Goal: Register for event/course

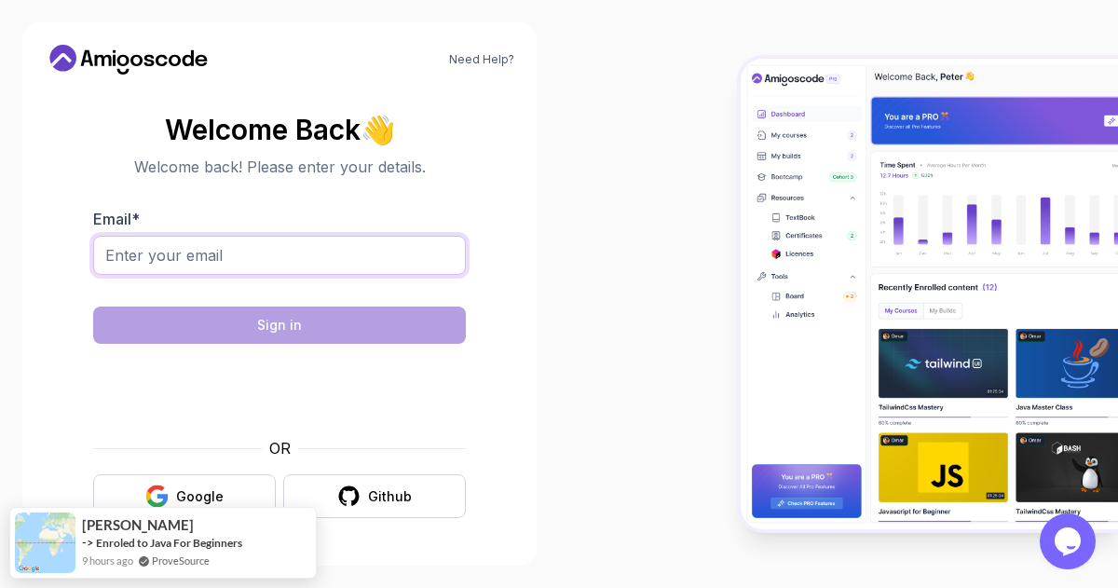
click at [212, 246] on input "Email *" at bounding box center [279, 255] width 373 height 39
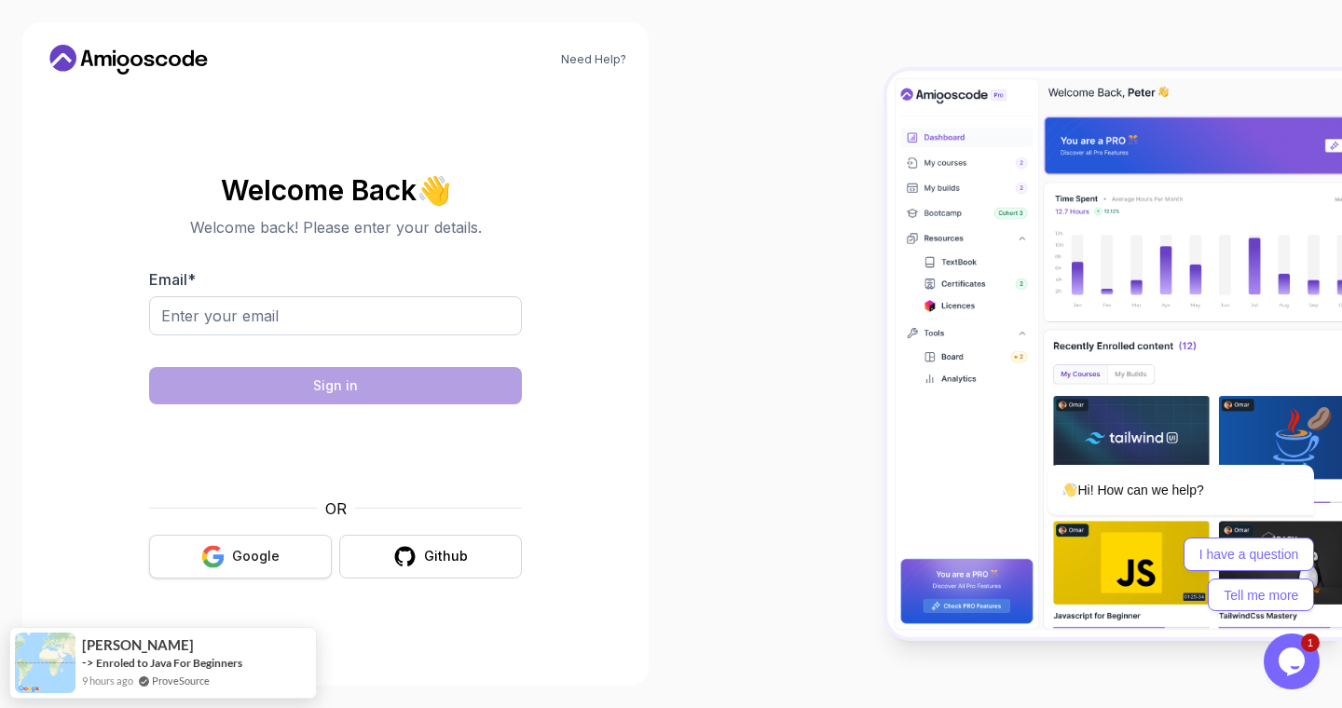
click at [223, 552] on icon "button" at bounding box center [212, 556] width 23 height 23
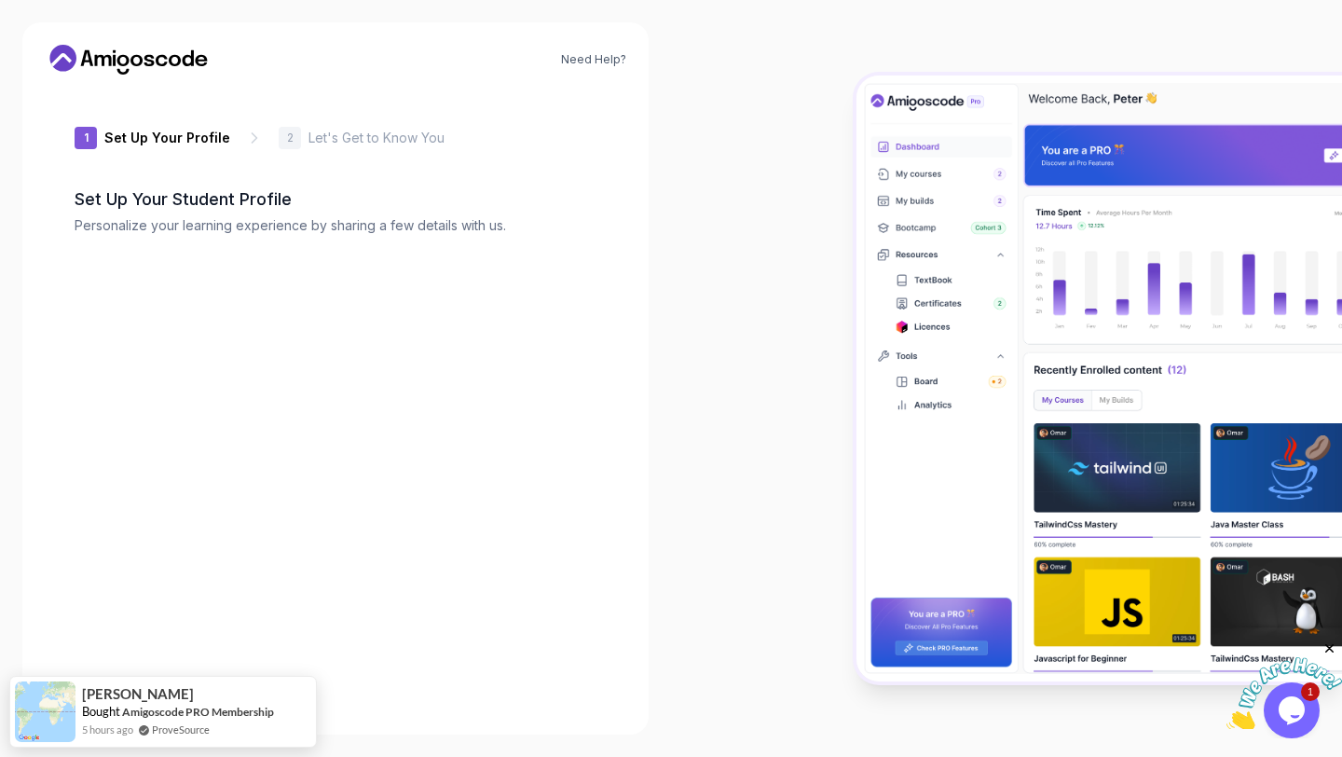
type input "sturdyowlfc773"
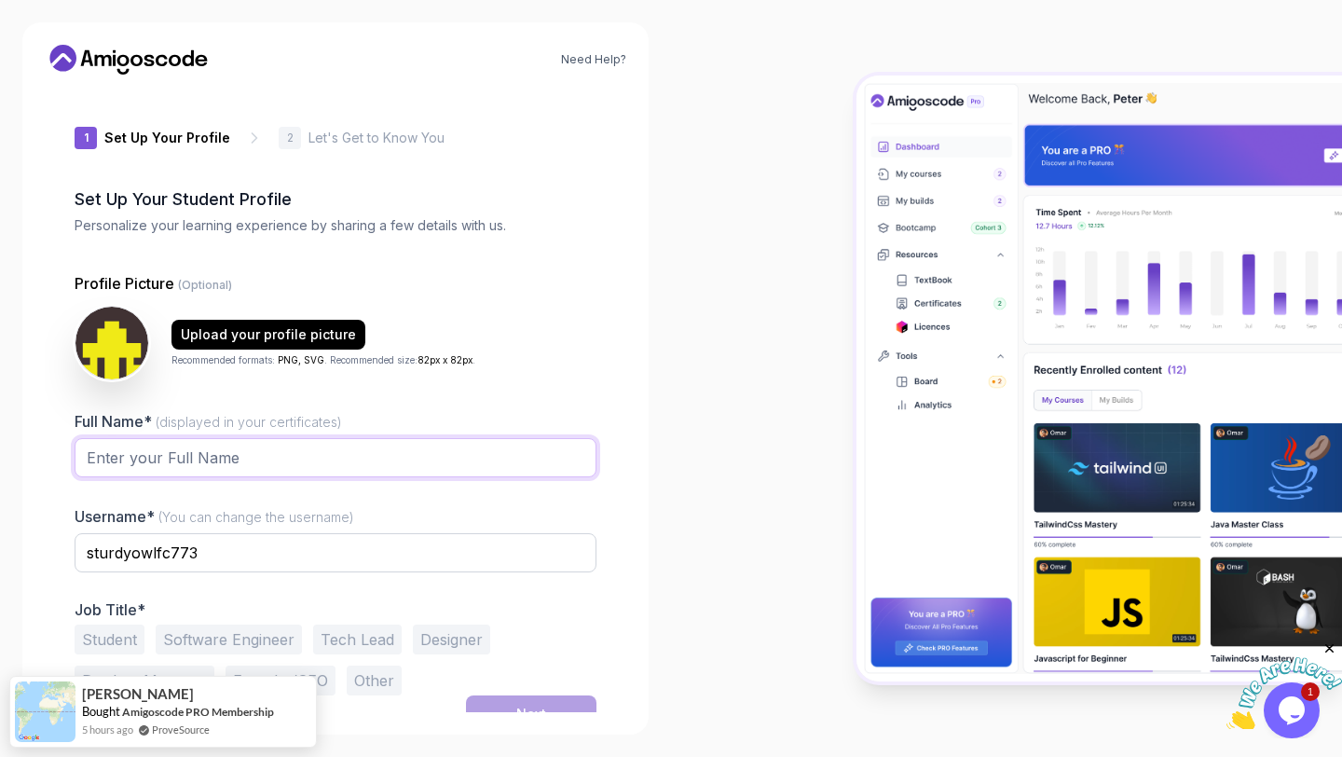
click at [351, 446] on input "Full Name* (displayed in your certificates)" at bounding box center [336, 457] width 522 height 39
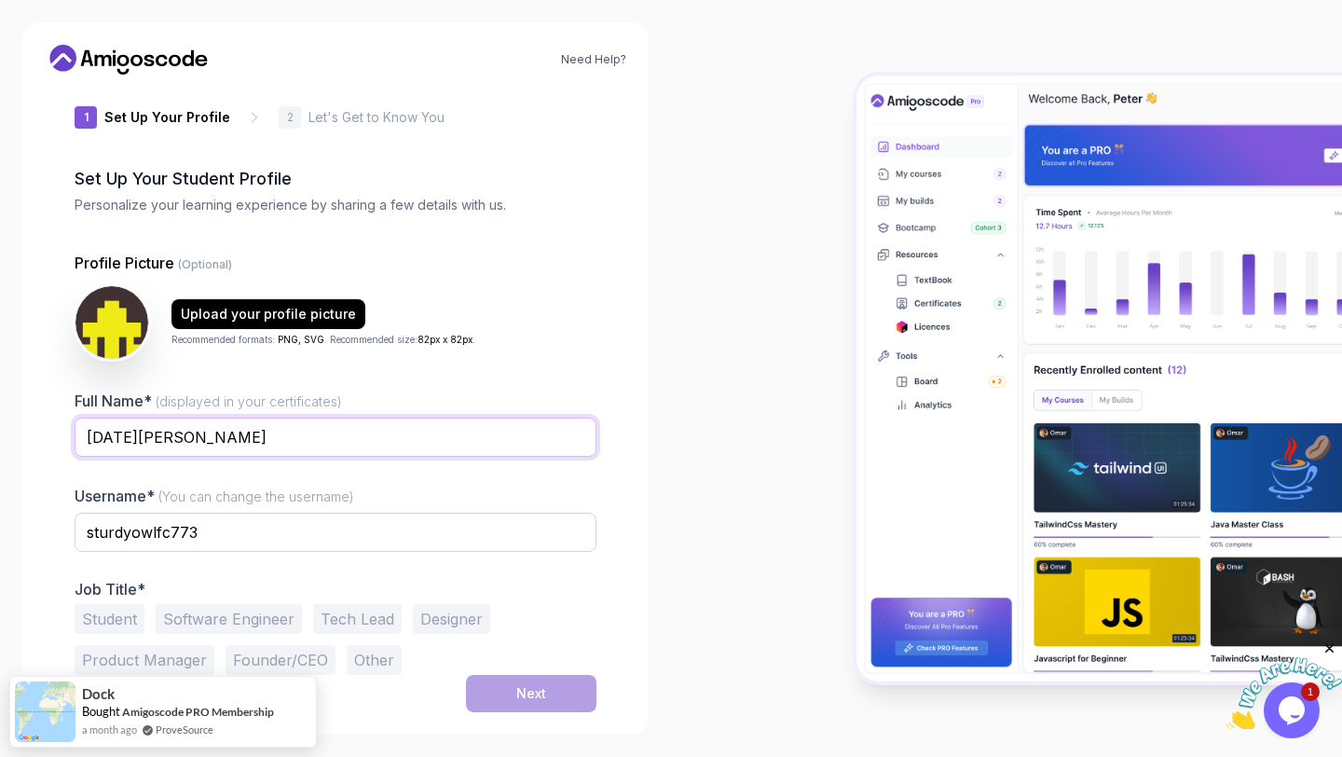
type input "[DATE][PERSON_NAME]"
click at [201, 610] on button "Software Engineer" at bounding box center [229, 619] width 146 height 30
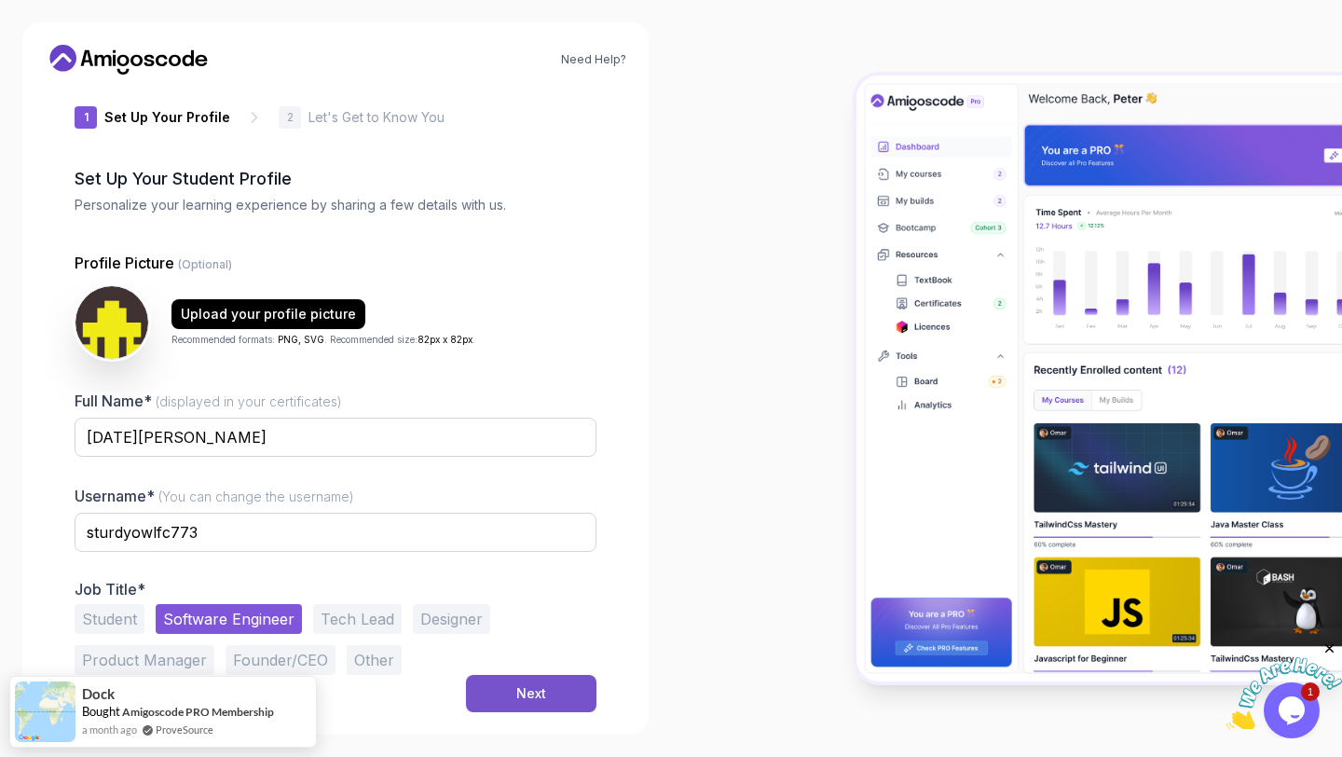
click at [521, 689] on div "Next" at bounding box center [531, 693] width 30 height 19
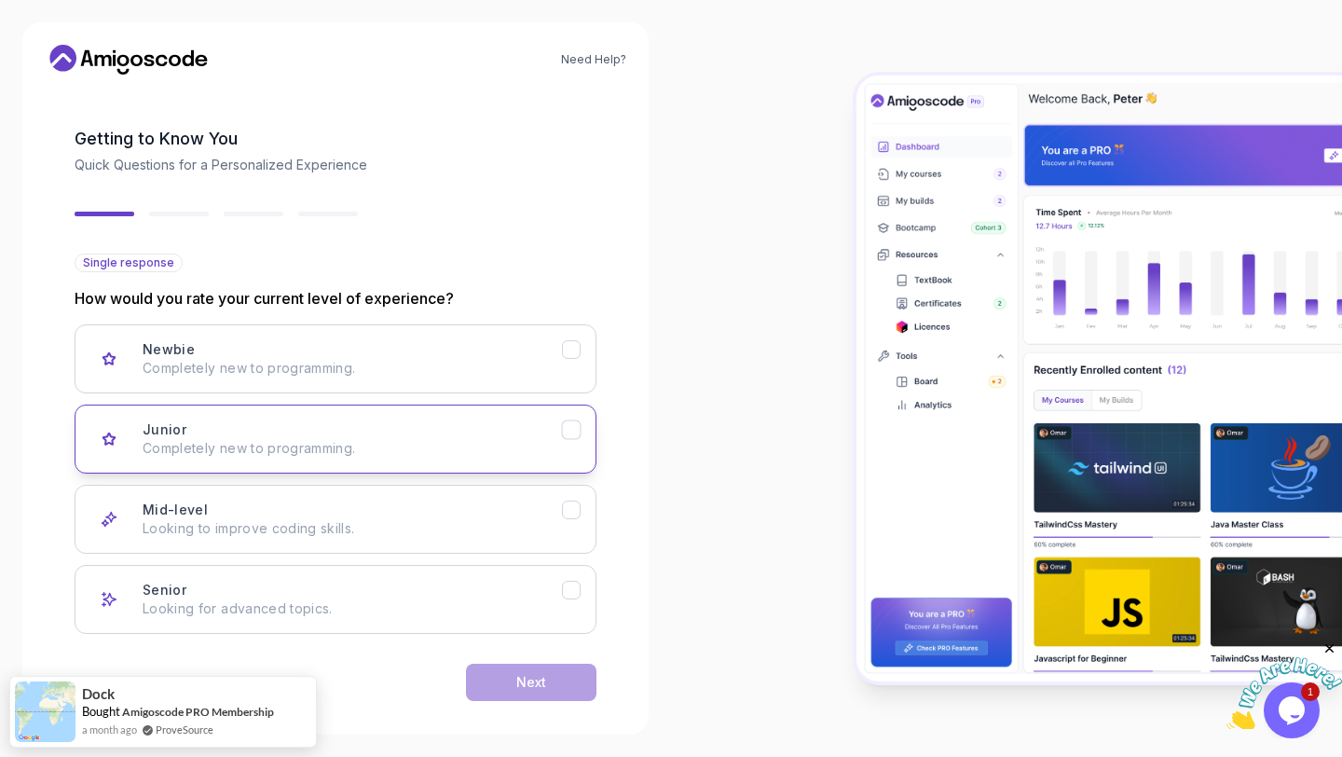
scroll to position [79, 0]
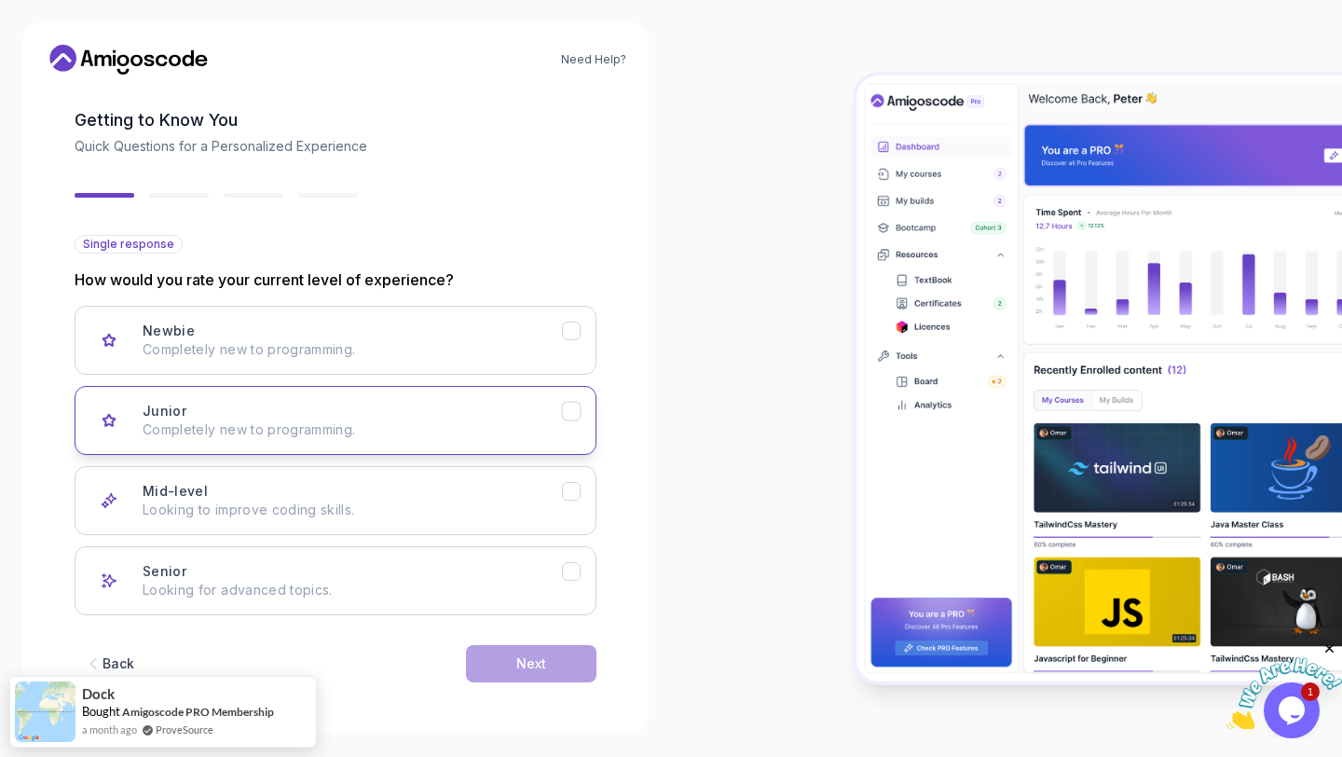
click at [349, 421] on p "Completely new to programming." at bounding box center [352, 429] width 419 height 19
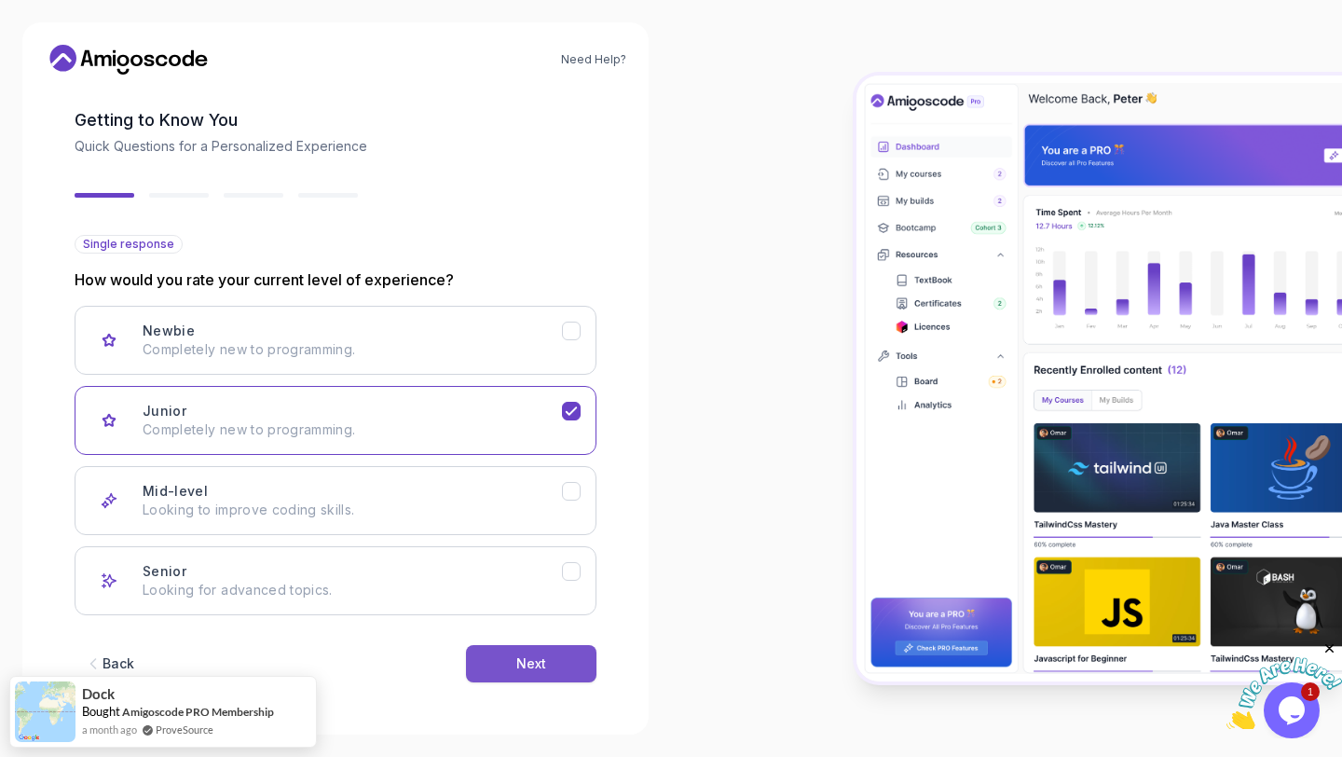
click at [516, 677] on button "Next" at bounding box center [531, 663] width 130 height 37
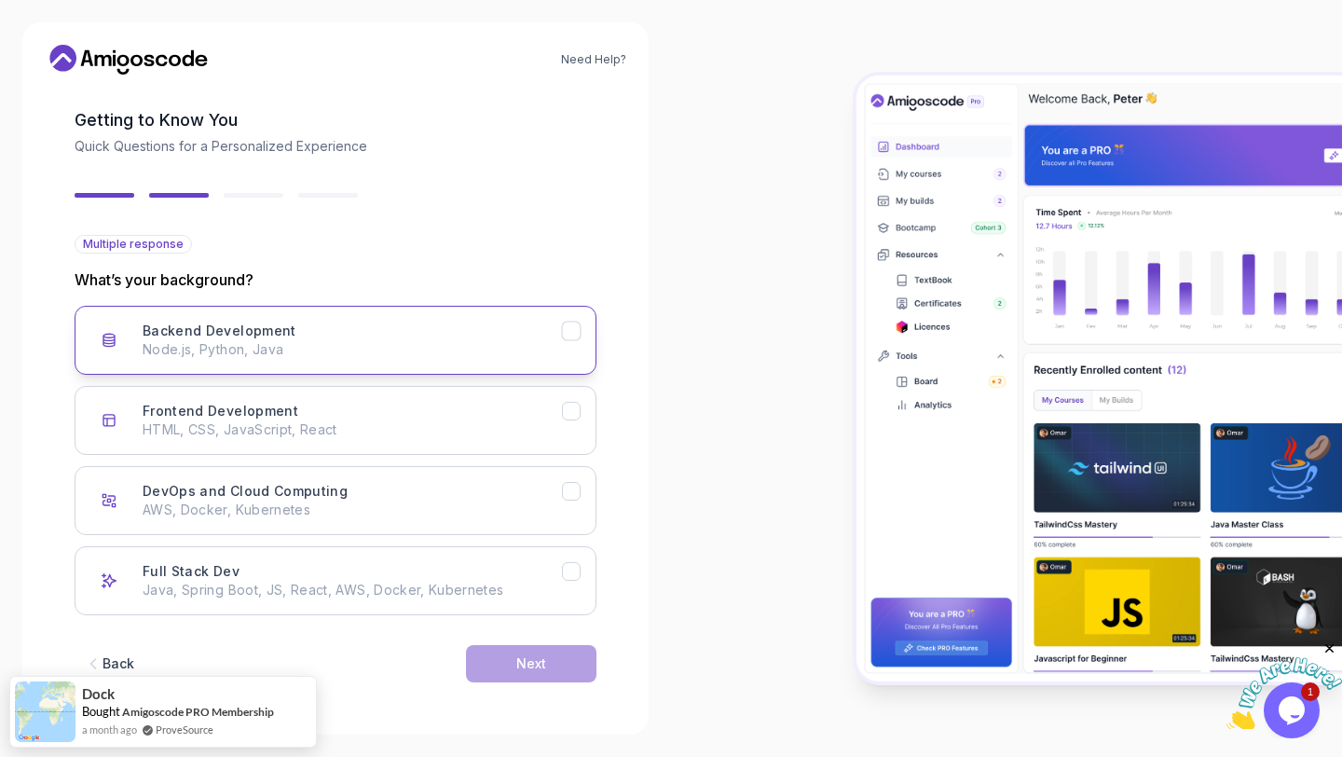
click at [354, 336] on div "Backend Development Node.js, Python, Java" at bounding box center [352, 339] width 419 height 37
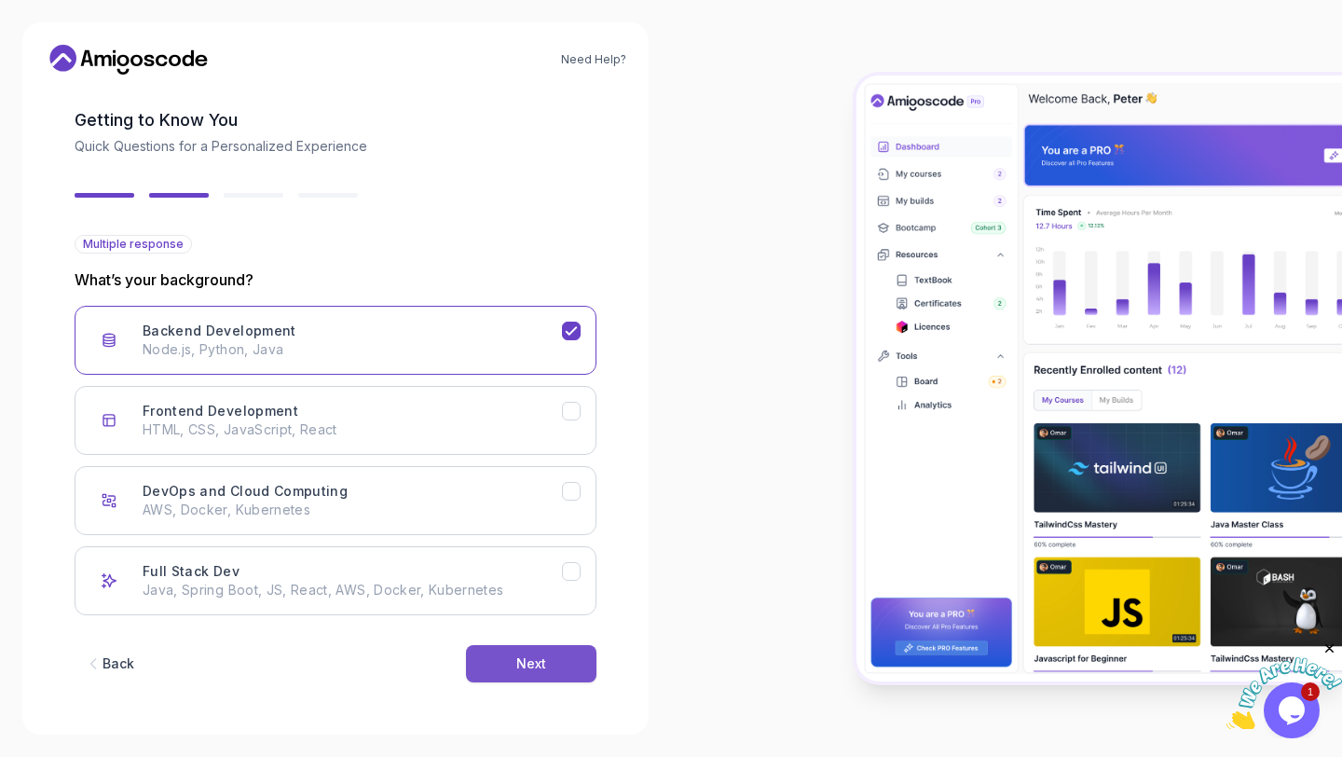
click at [557, 674] on button "Next" at bounding box center [531, 663] width 130 height 37
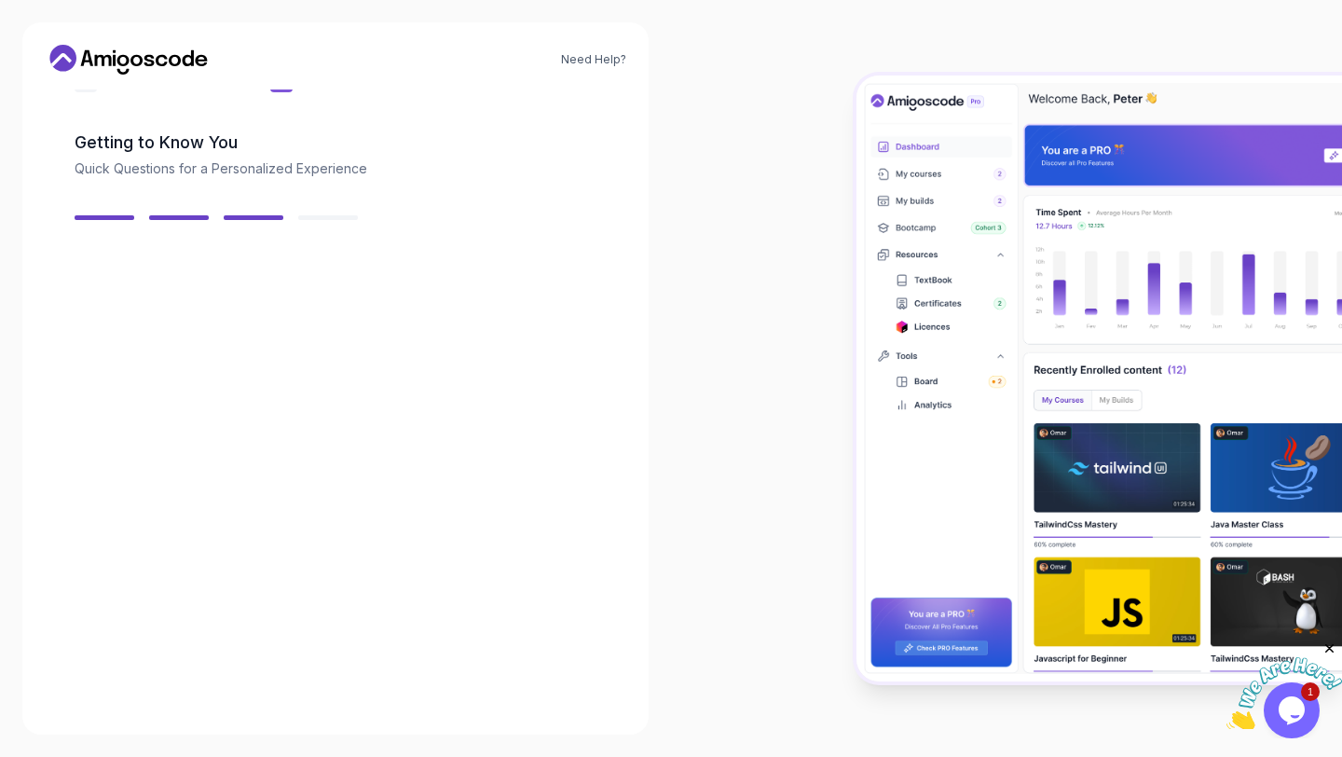
scroll to position [57, 0]
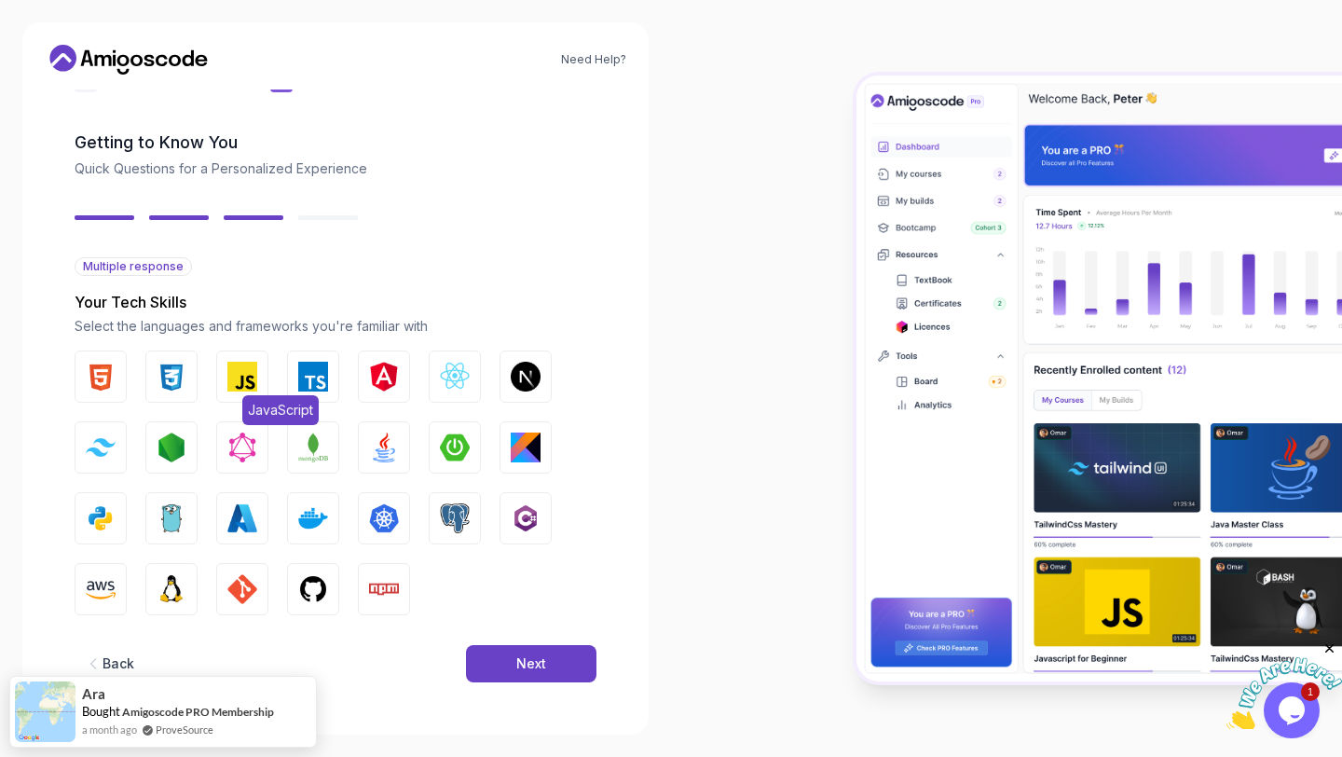
click at [250, 382] on img "button" at bounding box center [242, 377] width 30 height 30
click at [320, 382] on img "button" at bounding box center [313, 377] width 30 height 30
click at [452, 443] on img "button" at bounding box center [455, 447] width 30 height 30
click at [392, 443] on img "button" at bounding box center [384, 447] width 30 height 30
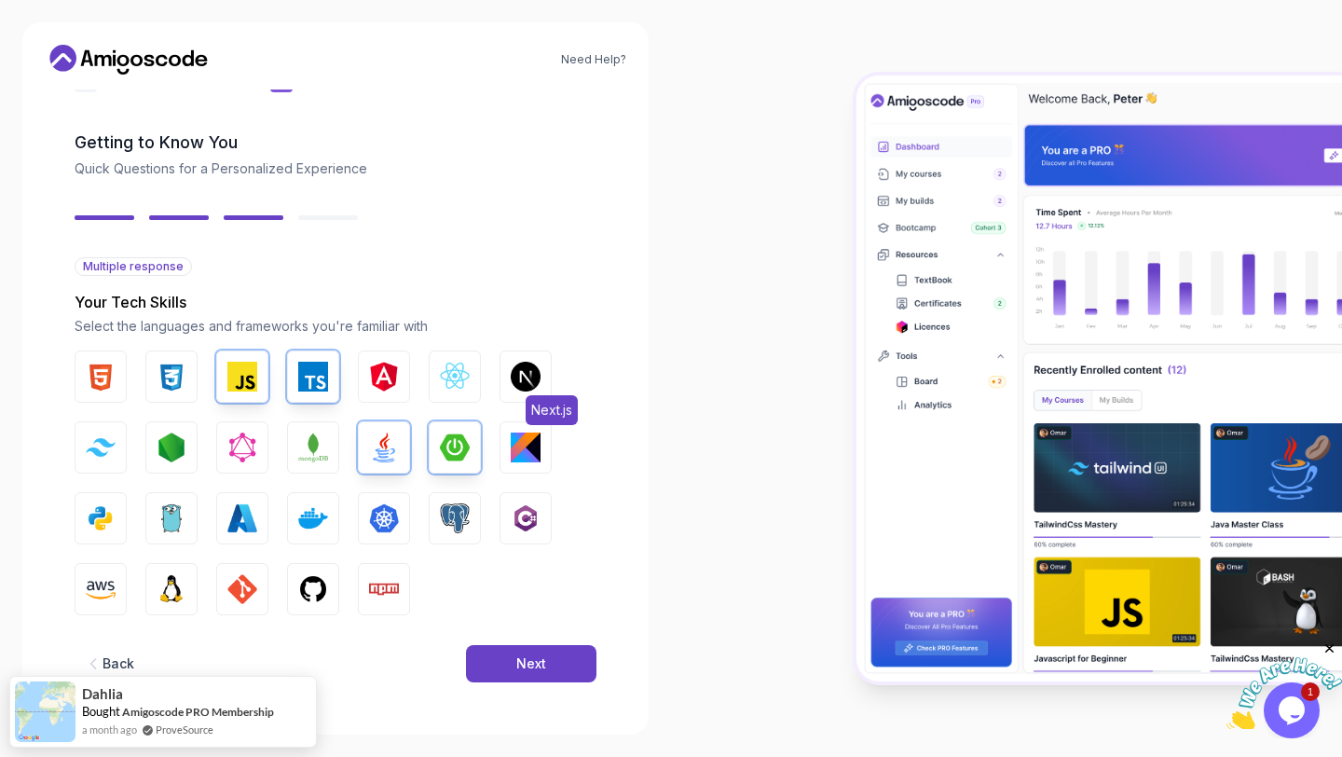
click at [523, 383] on img "button" at bounding box center [526, 377] width 30 height 30
click at [456, 511] on img "button" at bounding box center [455, 518] width 30 height 30
click at [501, 657] on button "Next" at bounding box center [531, 663] width 130 height 37
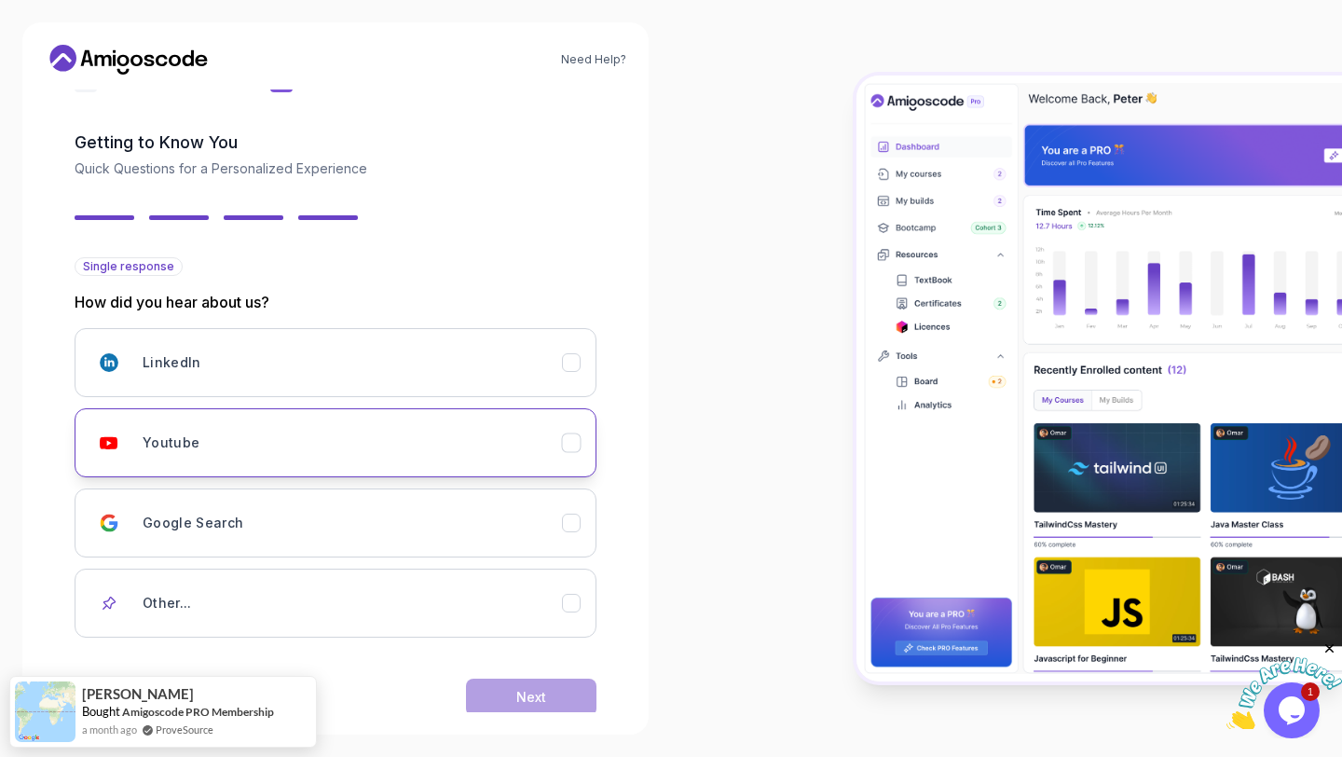
click at [373, 453] on div "Youtube" at bounding box center [352, 442] width 419 height 37
click at [553, 704] on button "Next" at bounding box center [531, 696] width 130 height 37
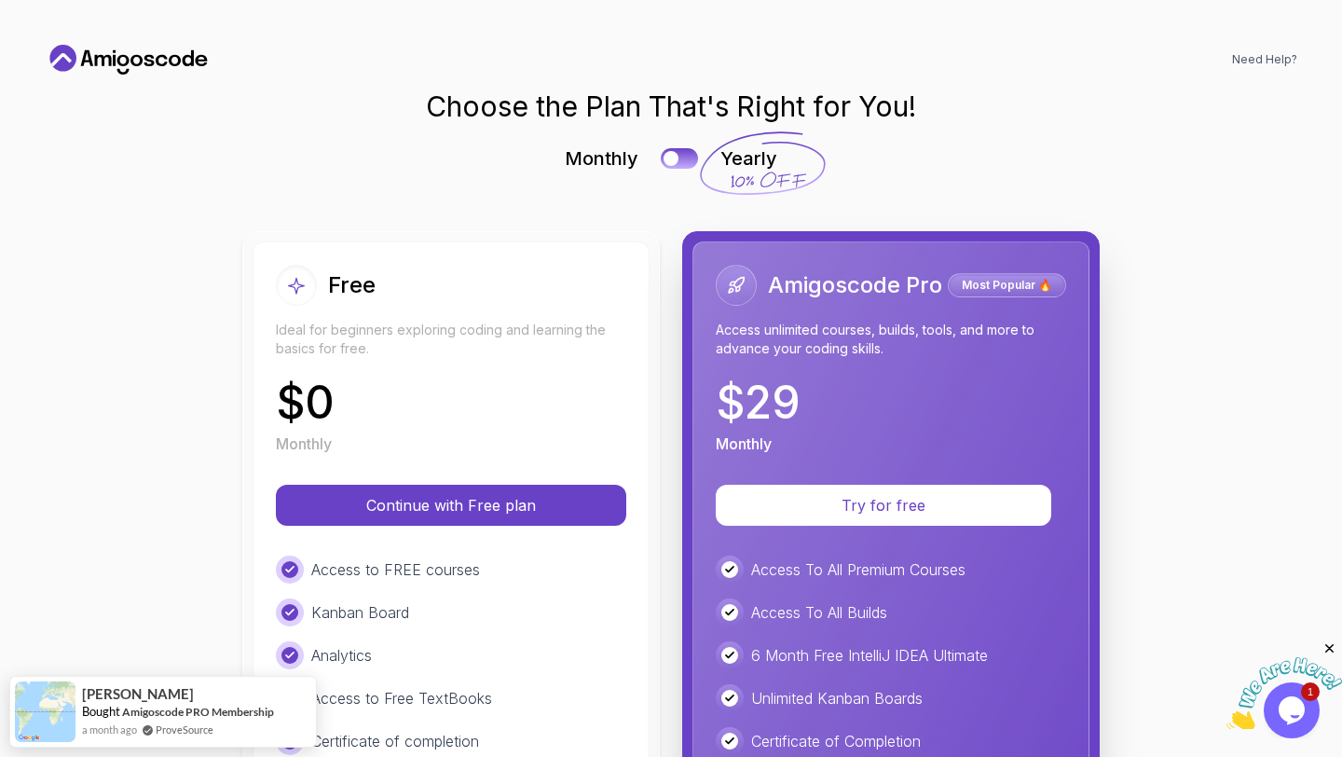
scroll to position [0, 0]
click at [488, 371] on div "Free Ideal for beginners exploring coding and learning the basics for free. $ 0…" at bounding box center [451, 360] width 350 height 190
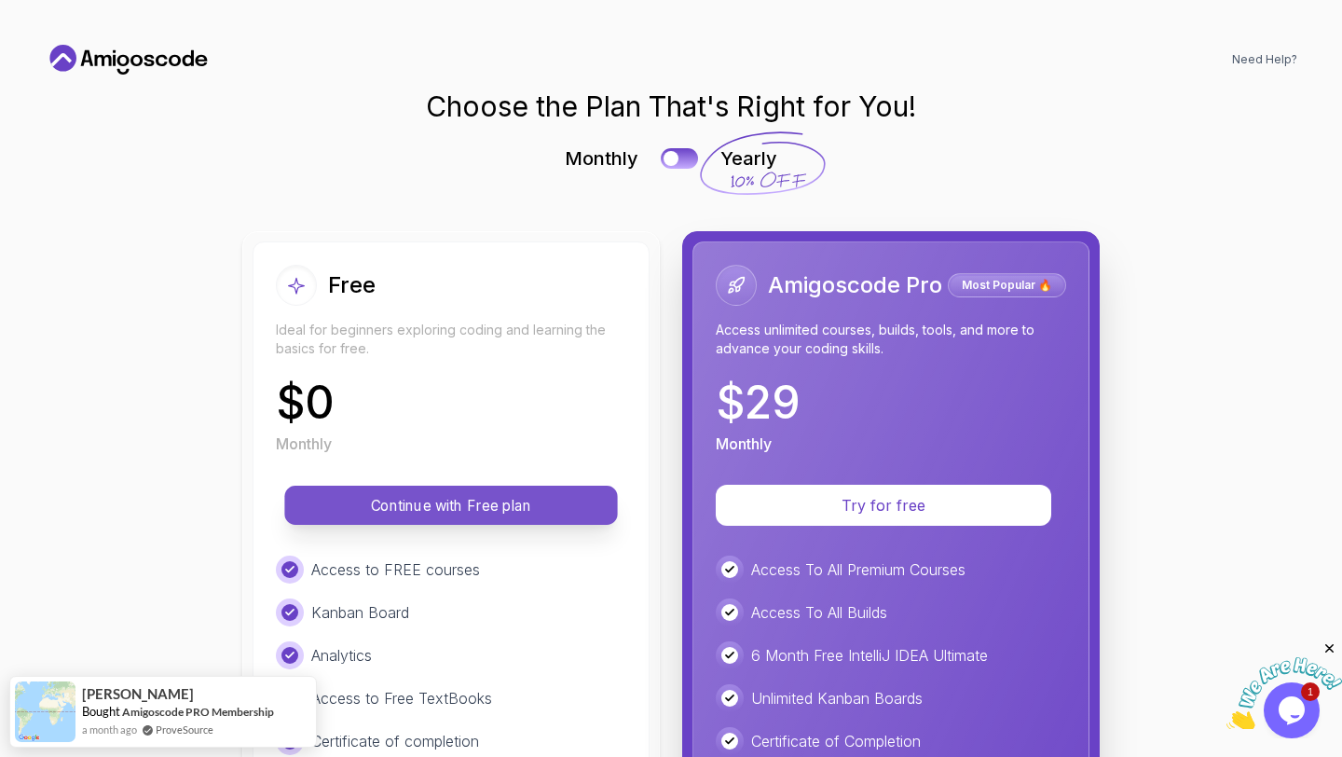
click at [471, 503] on p "Continue with Free plan" at bounding box center [451, 505] width 291 height 21
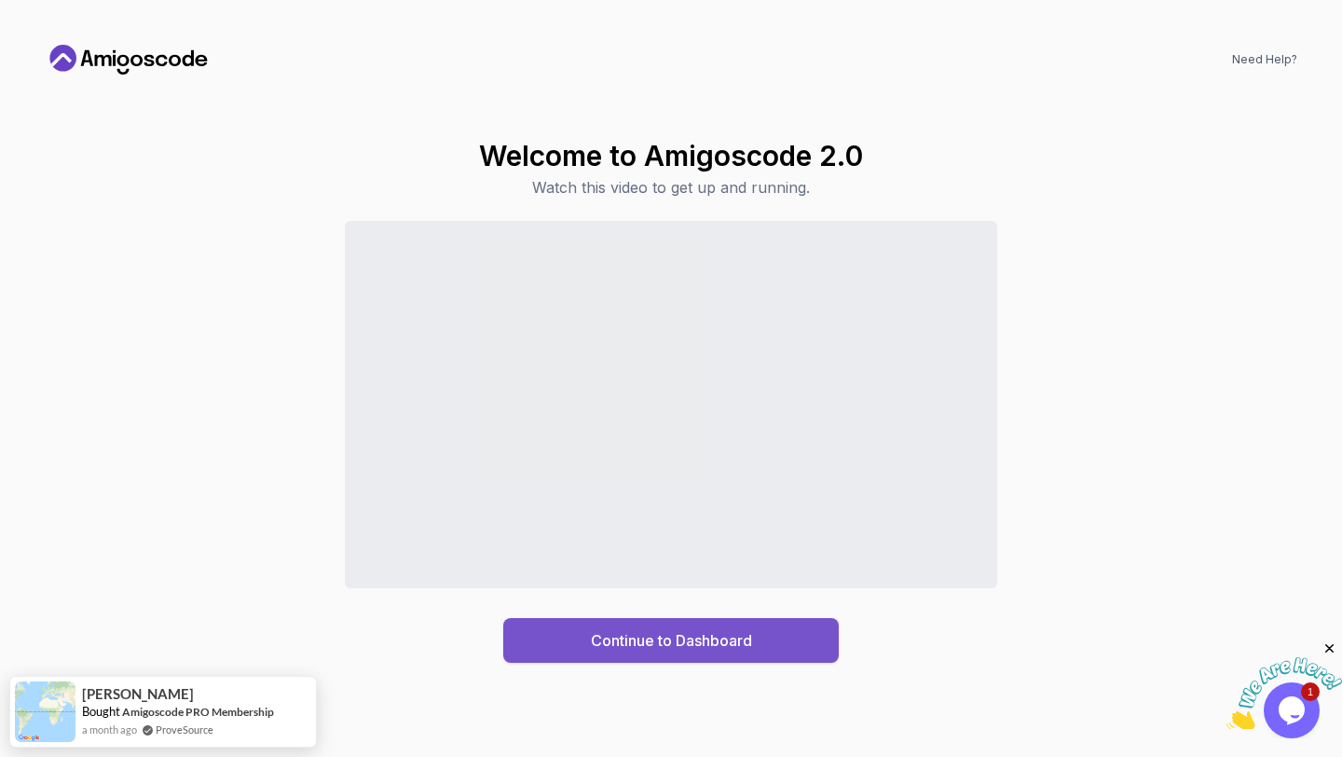
click at [614, 634] on div "Continue to Dashboard" at bounding box center [671, 640] width 161 height 22
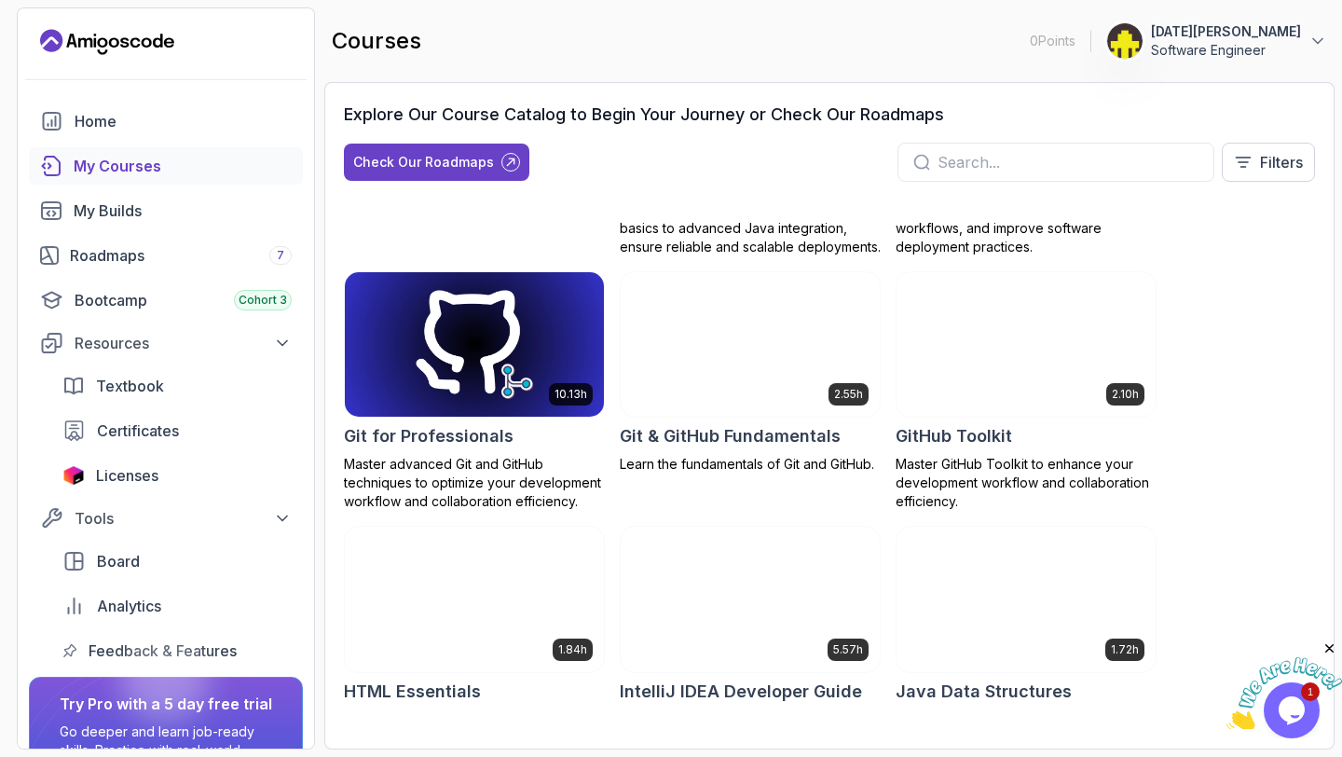
scroll to position [801, 0]
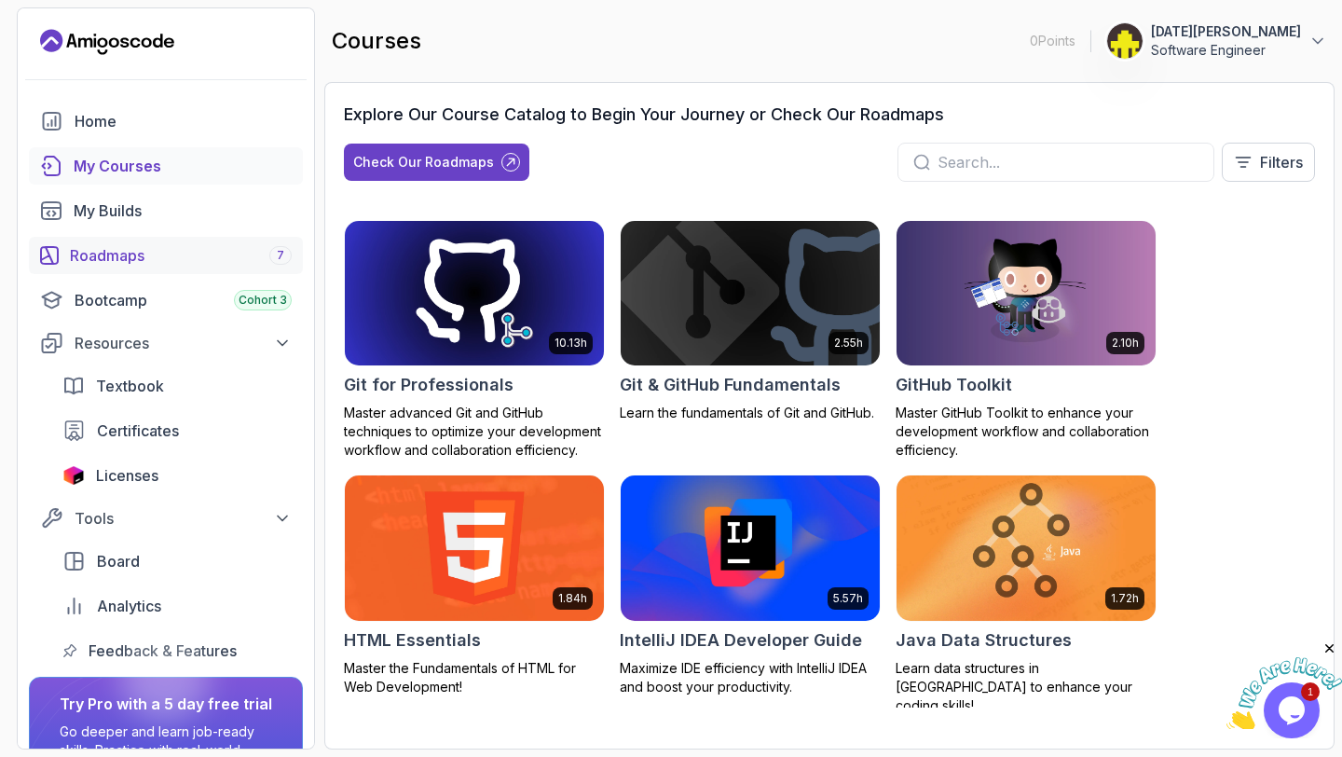
click at [107, 252] on div "Roadmaps 7" at bounding box center [181, 255] width 222 height 22
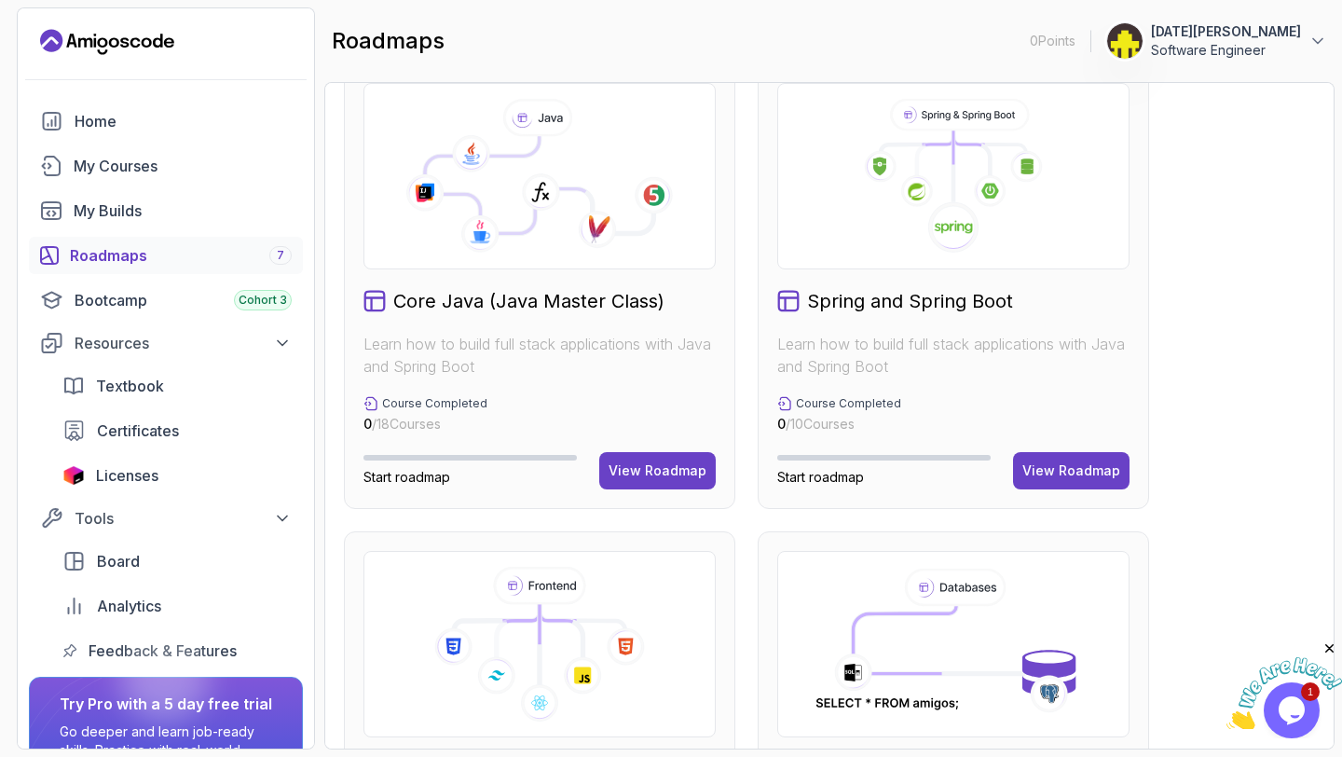
scroll to position [512, 0]
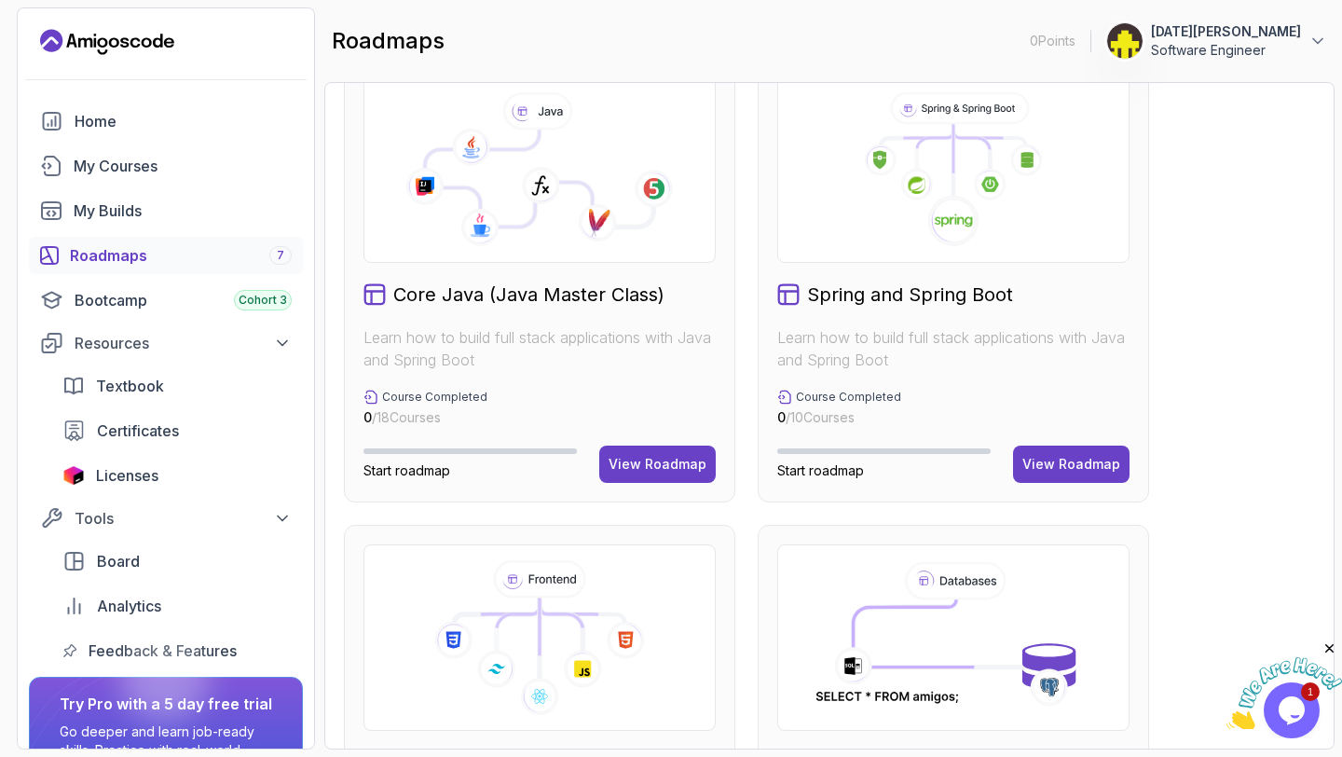
click at [978, 317] on div "Spring and Spring Boot Learn how to build full stack applications with Java and…" at bounding box center [953, 279] width 391 height 445
click at [1041, 456] on div "View Roadmap" at bounding box center [1071, 464] width 98 height 19
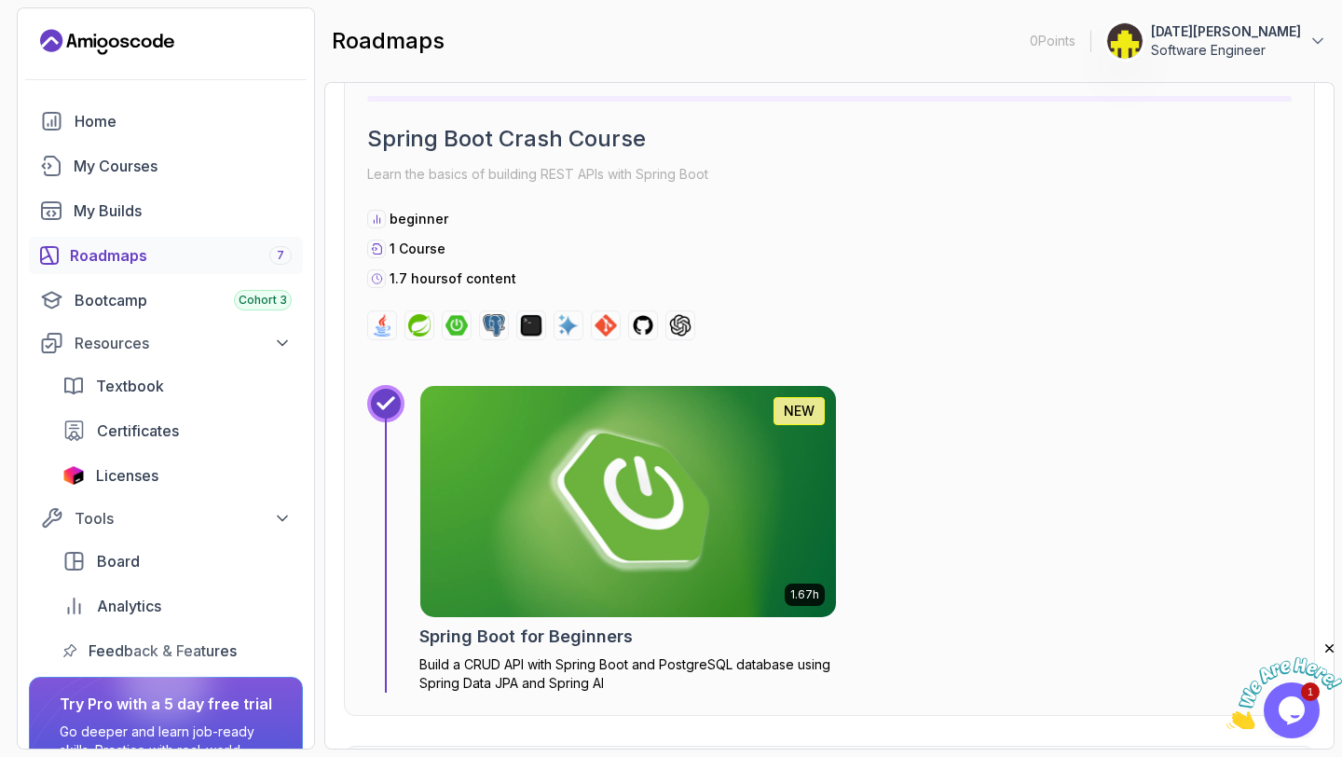
scroll to position [561, 0]
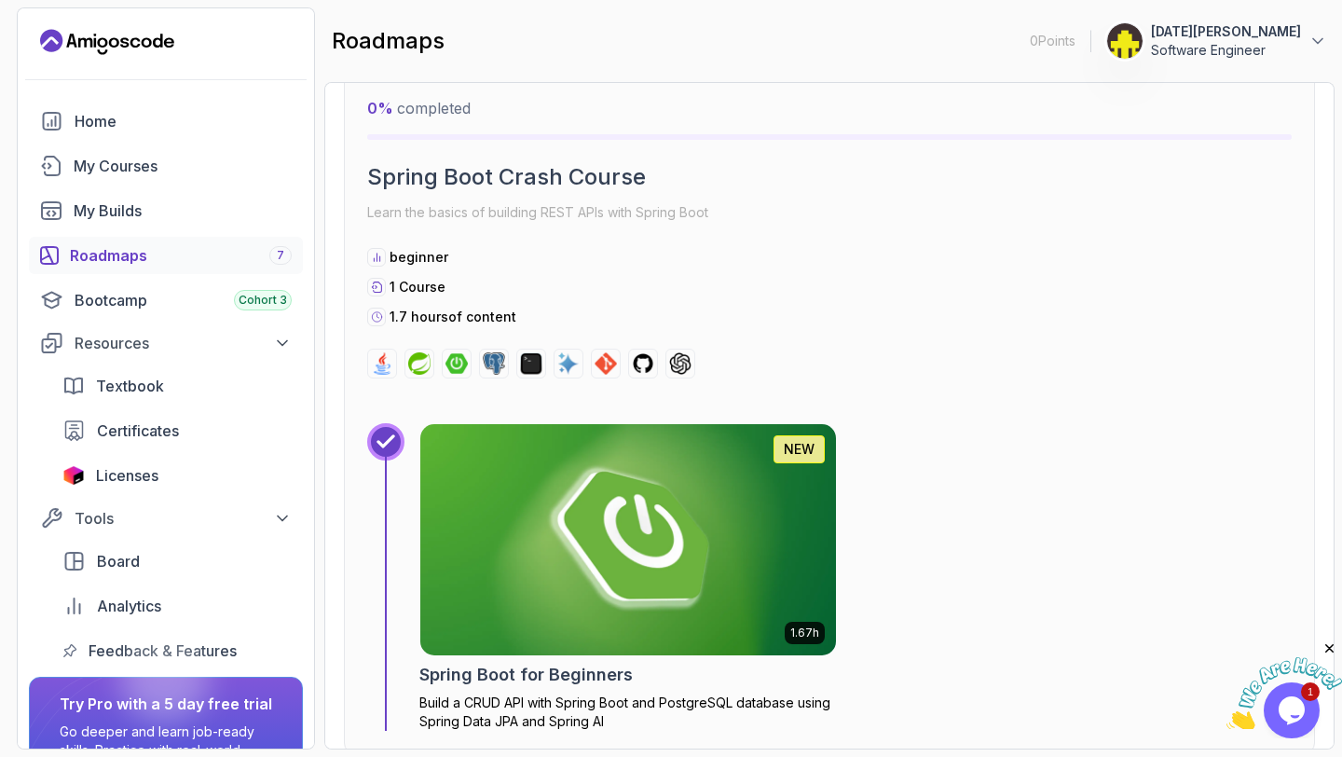
click at [624, 520] on img at bounding box center [628, 539] width 436 height 242
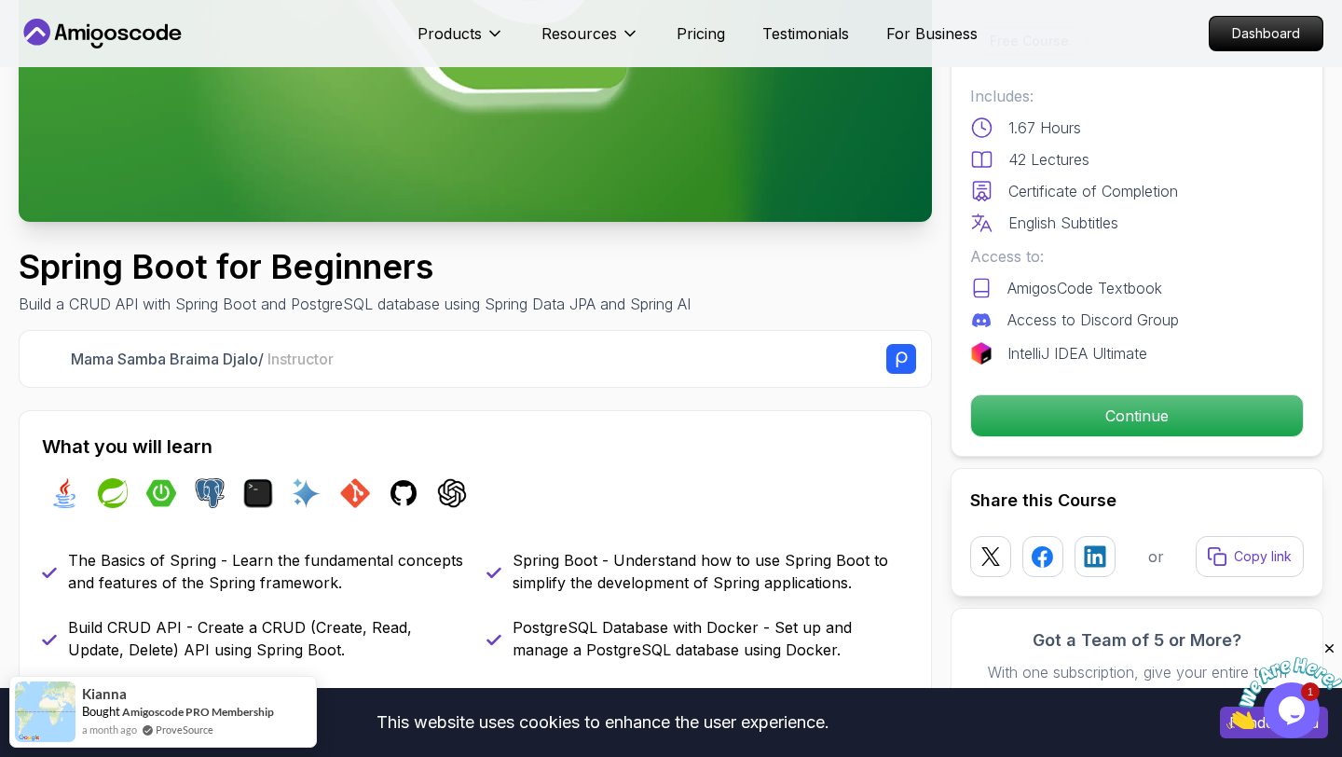
scroll to position [442, 0]
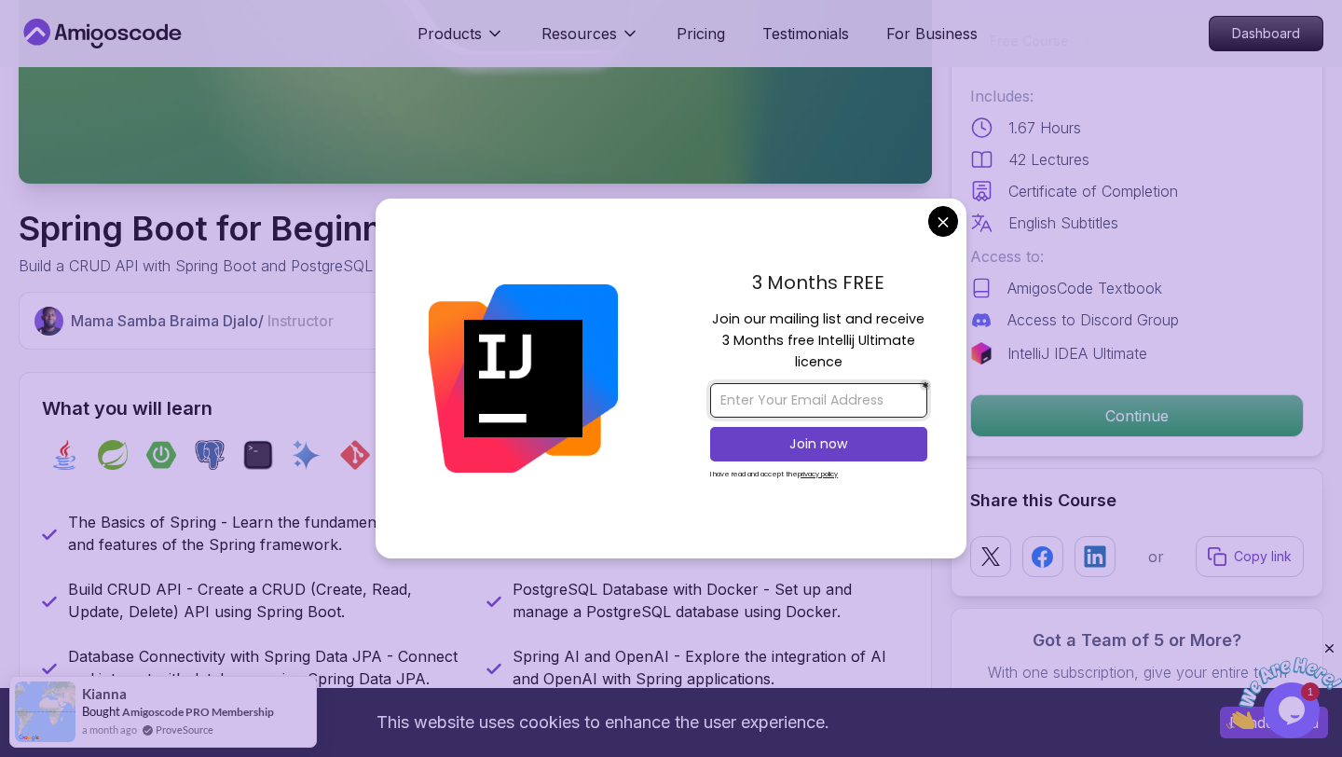
click at [802, 402] on input "email" at bounding box center [818, 400] width 217 height 34
type input "[EMAIL_ADDRESS][DOMAIN_NAME]"
click at [794, 447] on p "Join now" at bounding box center [819, 443] width 176 height 19
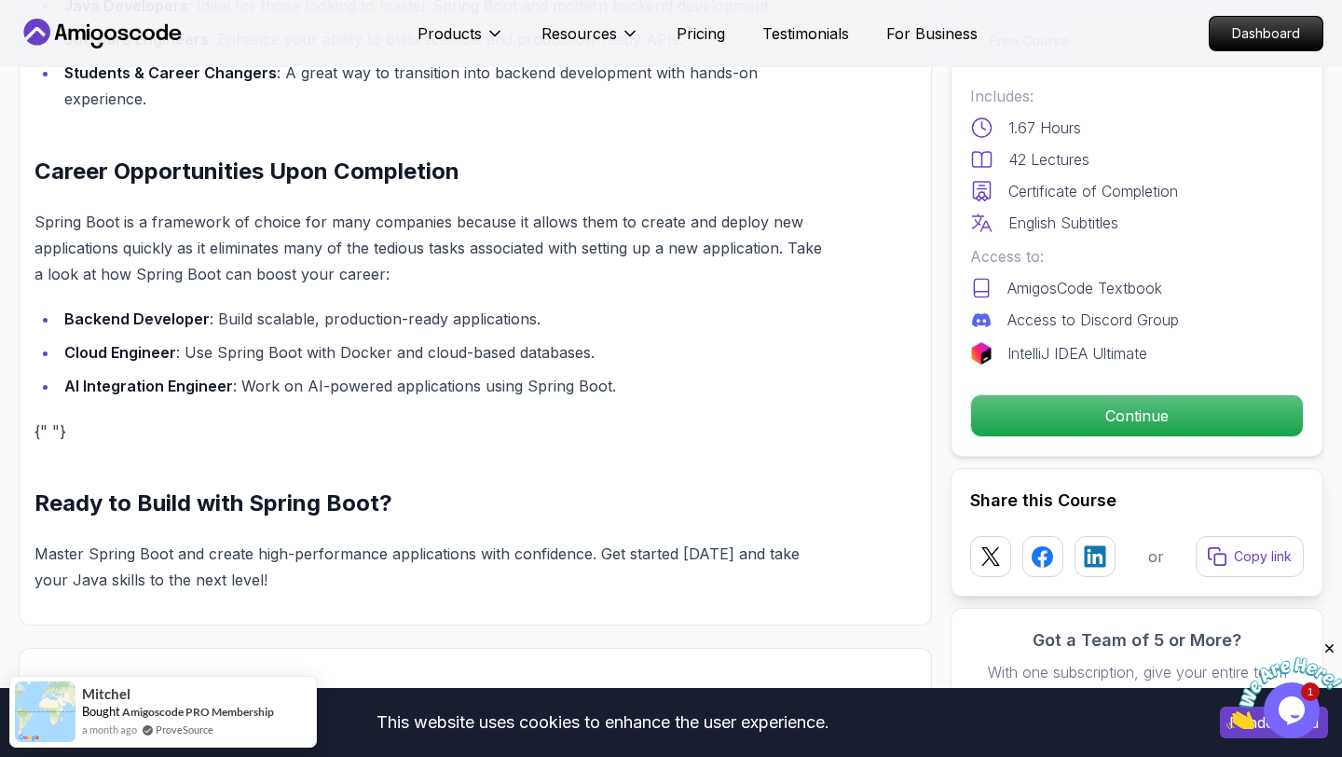
scroll to position [1693, 0]
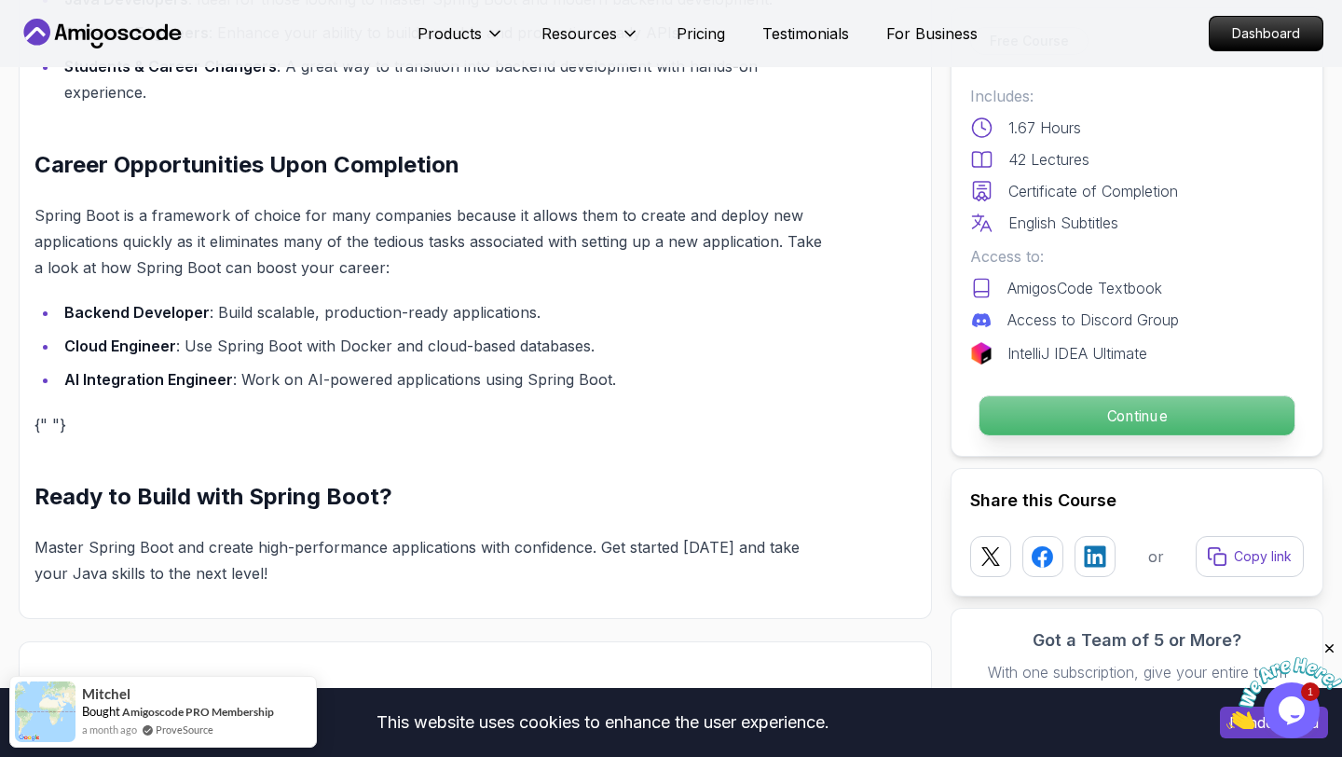
click at [1083, 410] on p "Continue" at bounding box center [1136, 415] width 315 height 39
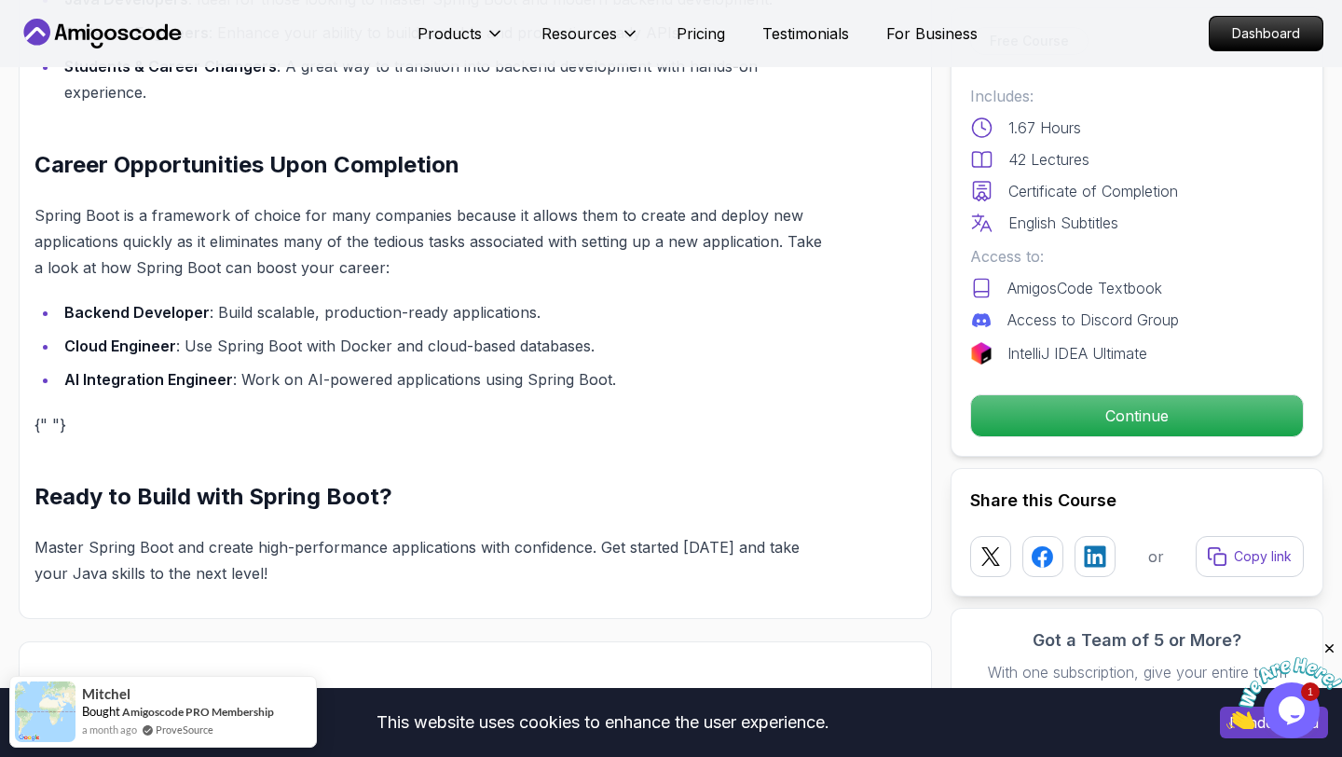
scroll to position [1430, 0]
